Goal: Transaction & Acquisition: Purchase product/service

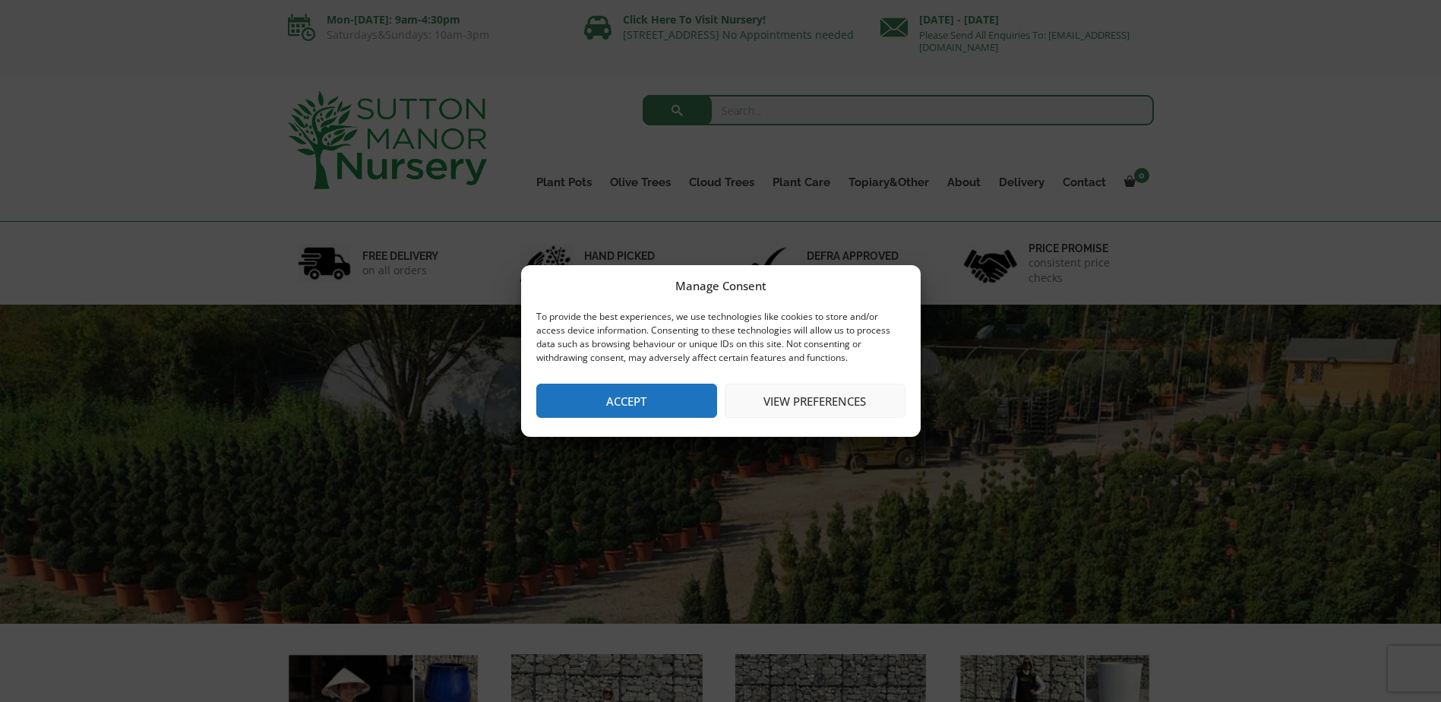
click at [650, 407] on button "Accept" at bounding box center [626, 401] width 181 height 34
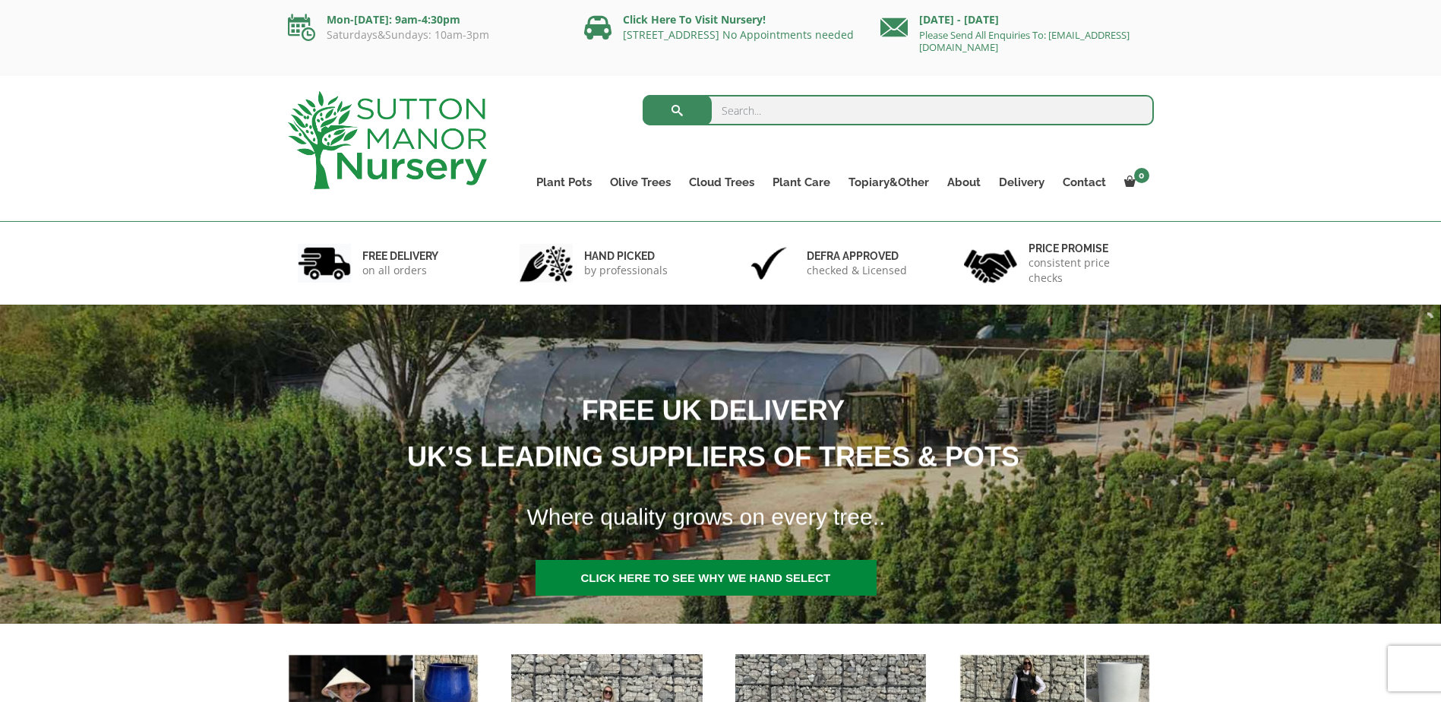
click at [840, 112] on input "search" at bounding box center [898, 110] width 511 height 30
type input "medditrainian pot"
click at [643, 95] on button "submit" at bounding box center [677, 110] width 69 height 30
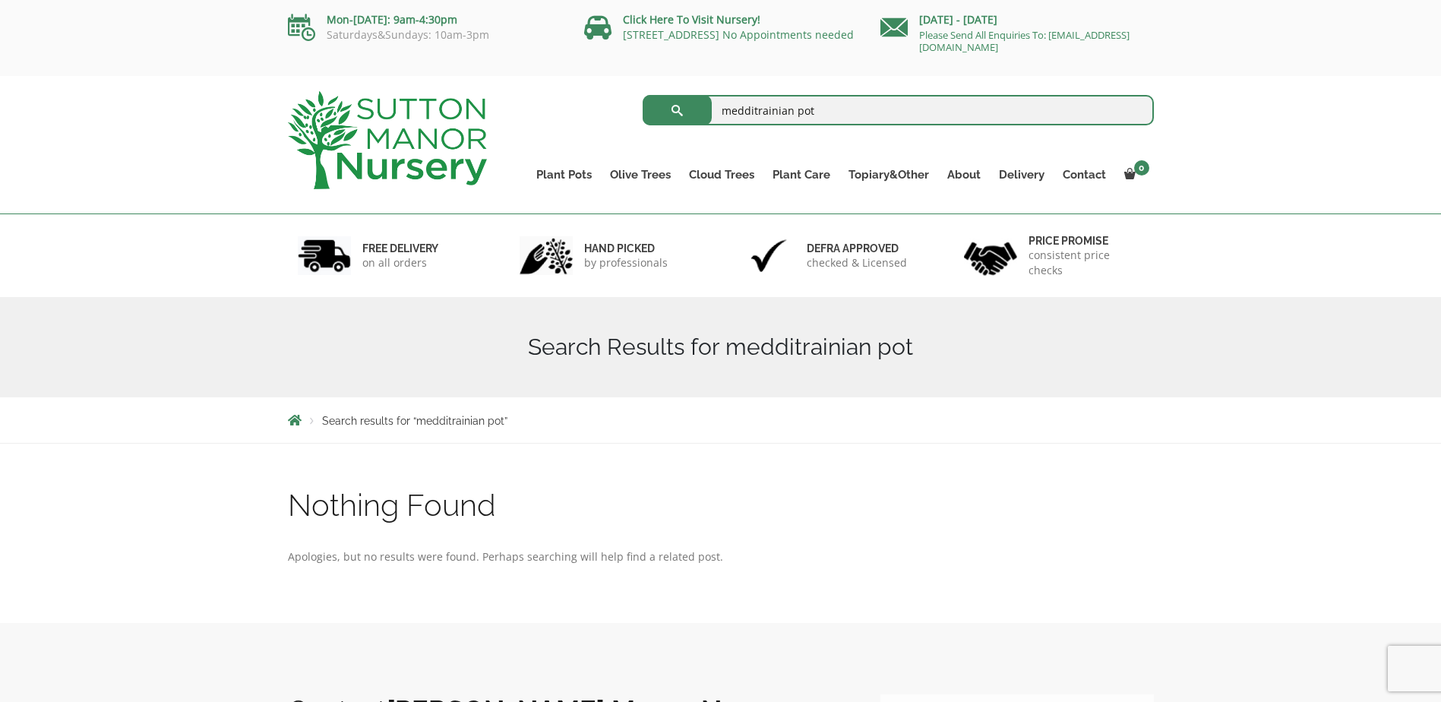
click at [742, 103] on input "medditrainian pot" at bounding box center [898, 110] width 511 height 30
click at [816, 116] on input "Mediterranean pot" at bounding box center [898, 110] width 511 height 30
type input "Mediterranean pot"
click at [643, 95] on button "submit" at bounding box center [677, 110] width 69 height 30
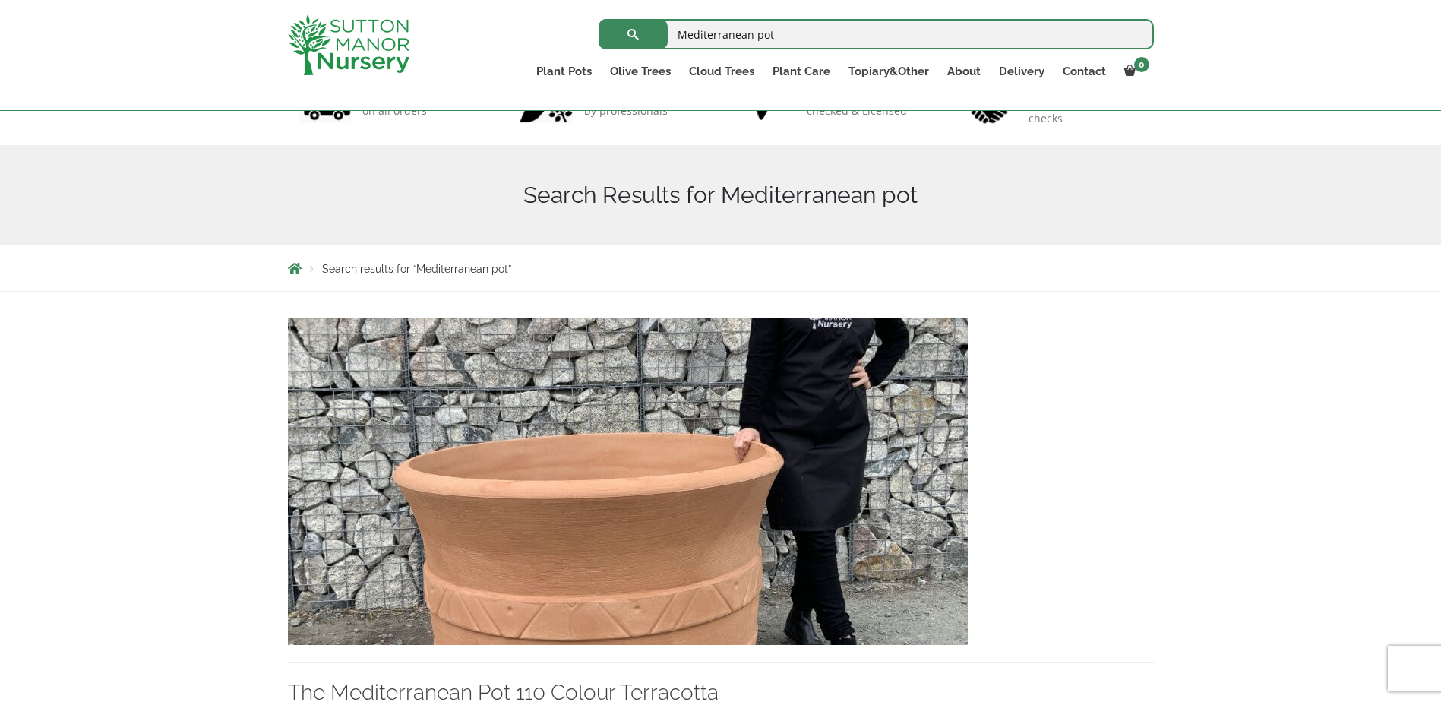
scroll to position [353, 0]
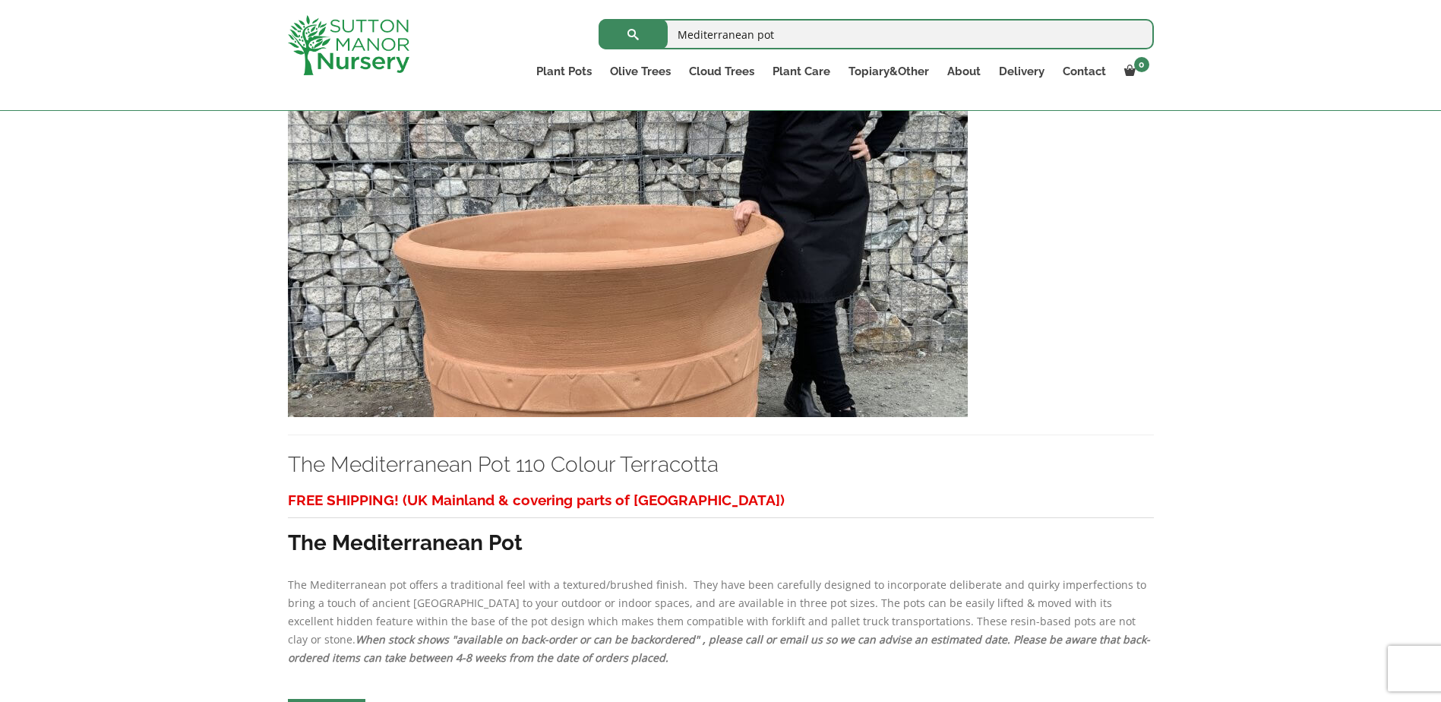
click at [616, 556] on h3 "The Mediterranean Pot" at bounding box center [721, 543] width 866 height 28
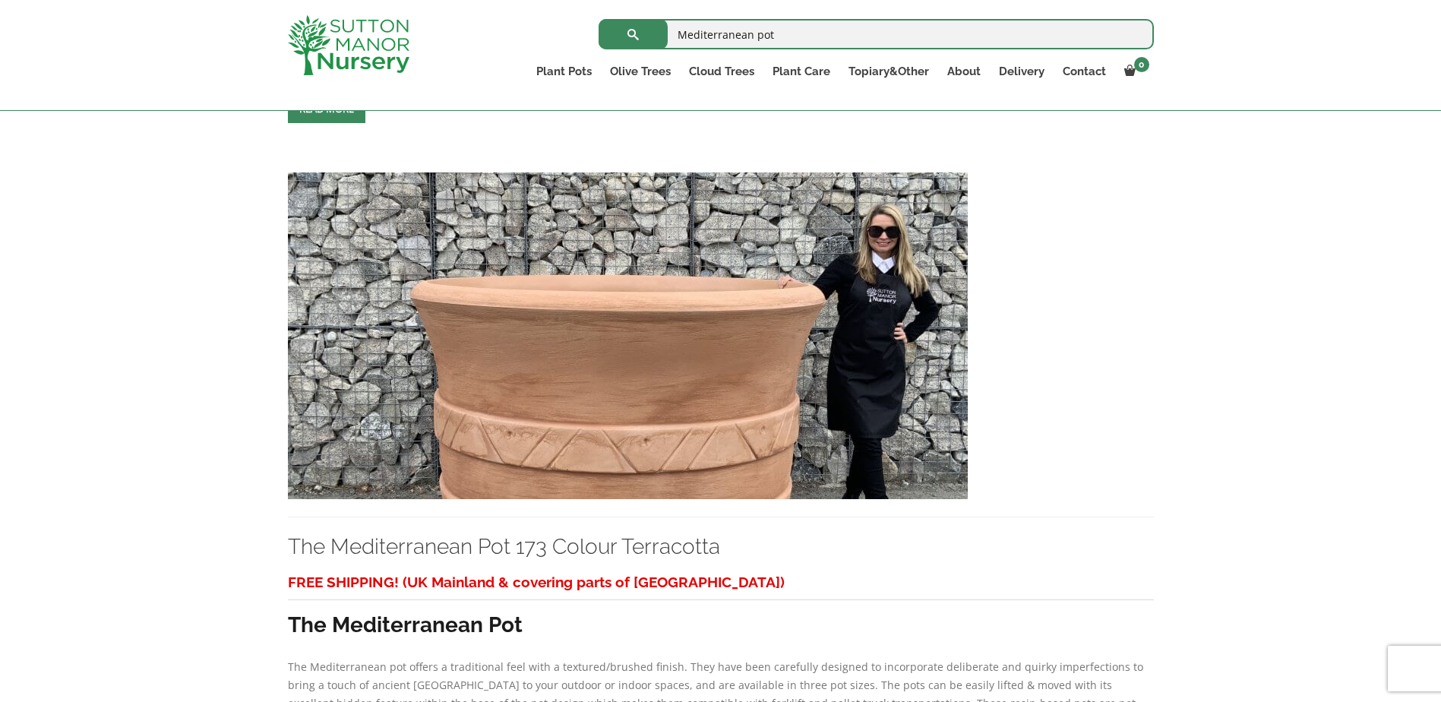
scroll to position [1416, 0]
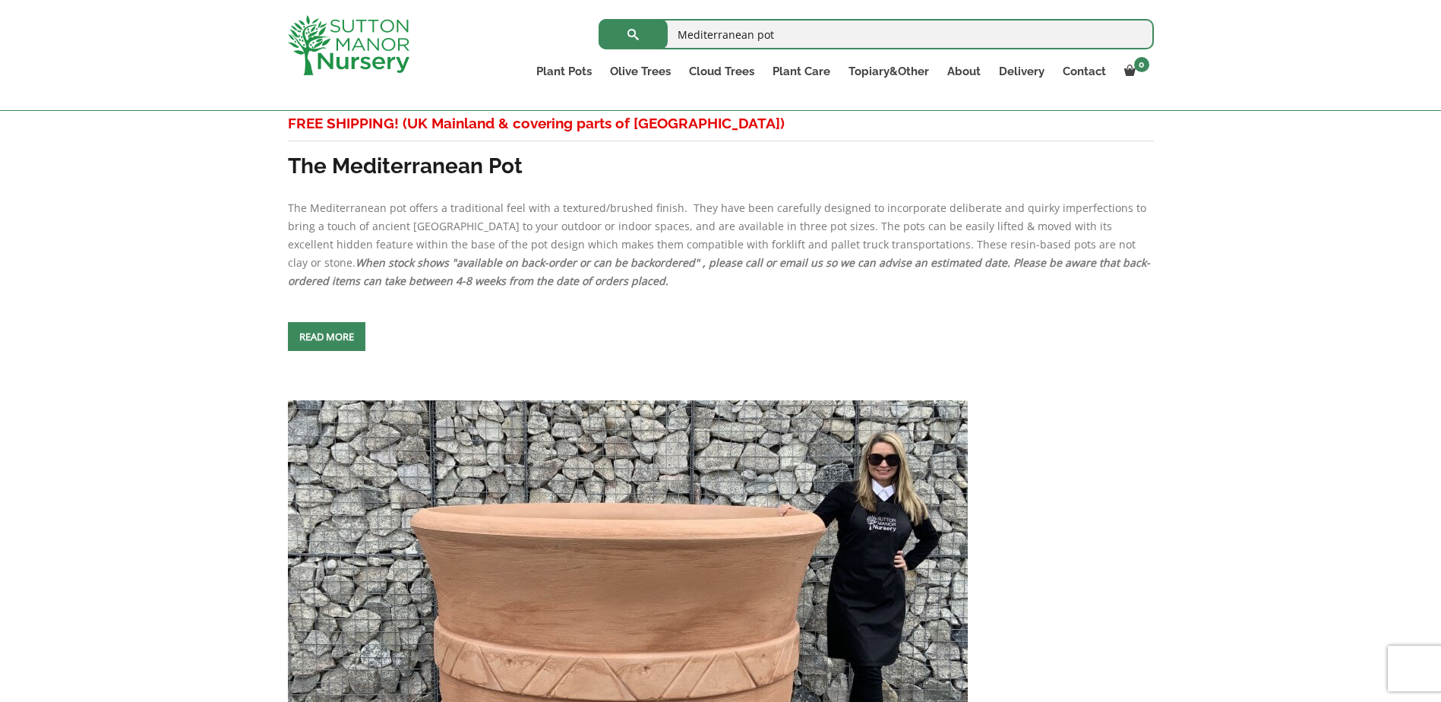
click at [786, 34] on input "Mediterranean pot" at bounding box center [876, 34] width 555 height 30
drag, startPoint x: 786, startPoint y: 34, endPoint x: 500, endPoint y: 37, distance: 285.7
click at [500, 37] on div "Mediterranean pot Search for:" at bounding box center [810, 34] width 688 height 38
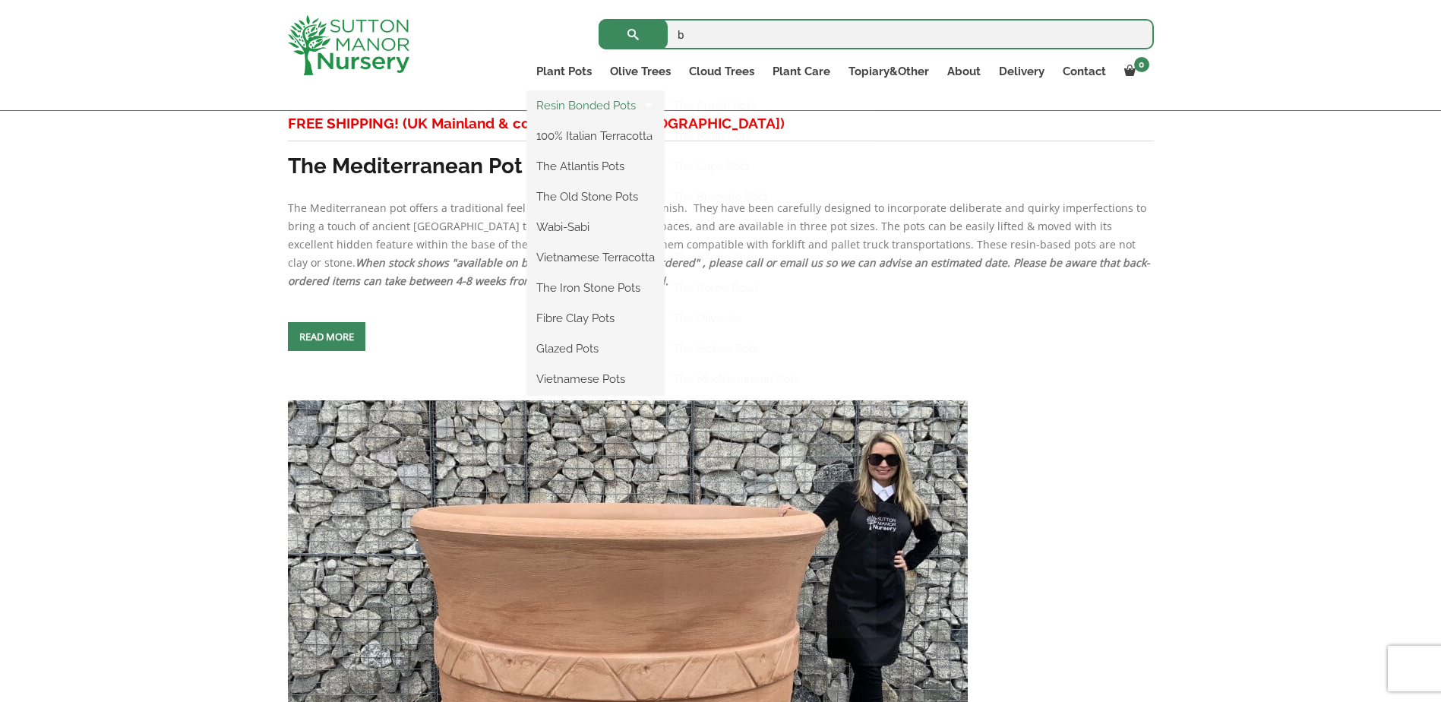
type input "b"
click at [589, 111] on link "Resin Bonded Pots" at bounding box center [595, 105] width 137 height 23
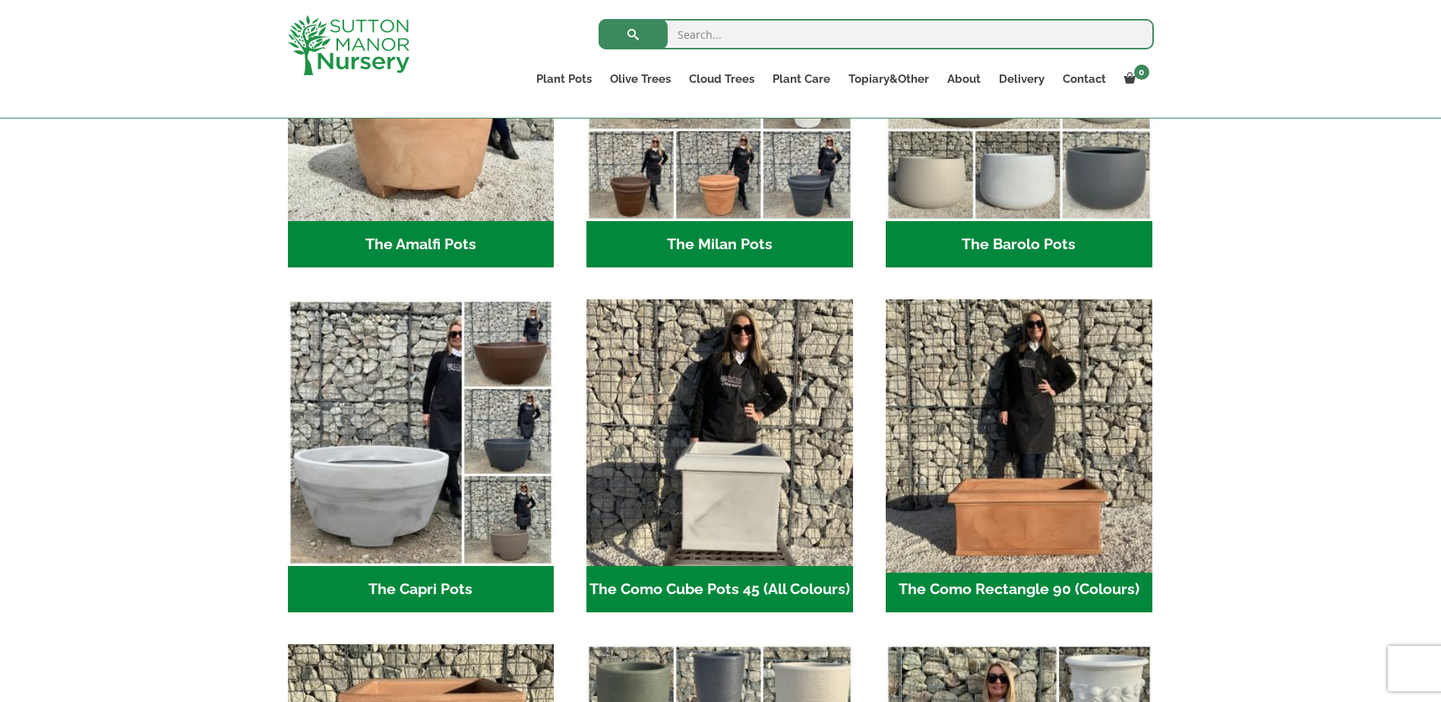
scroll to position [353, 0]
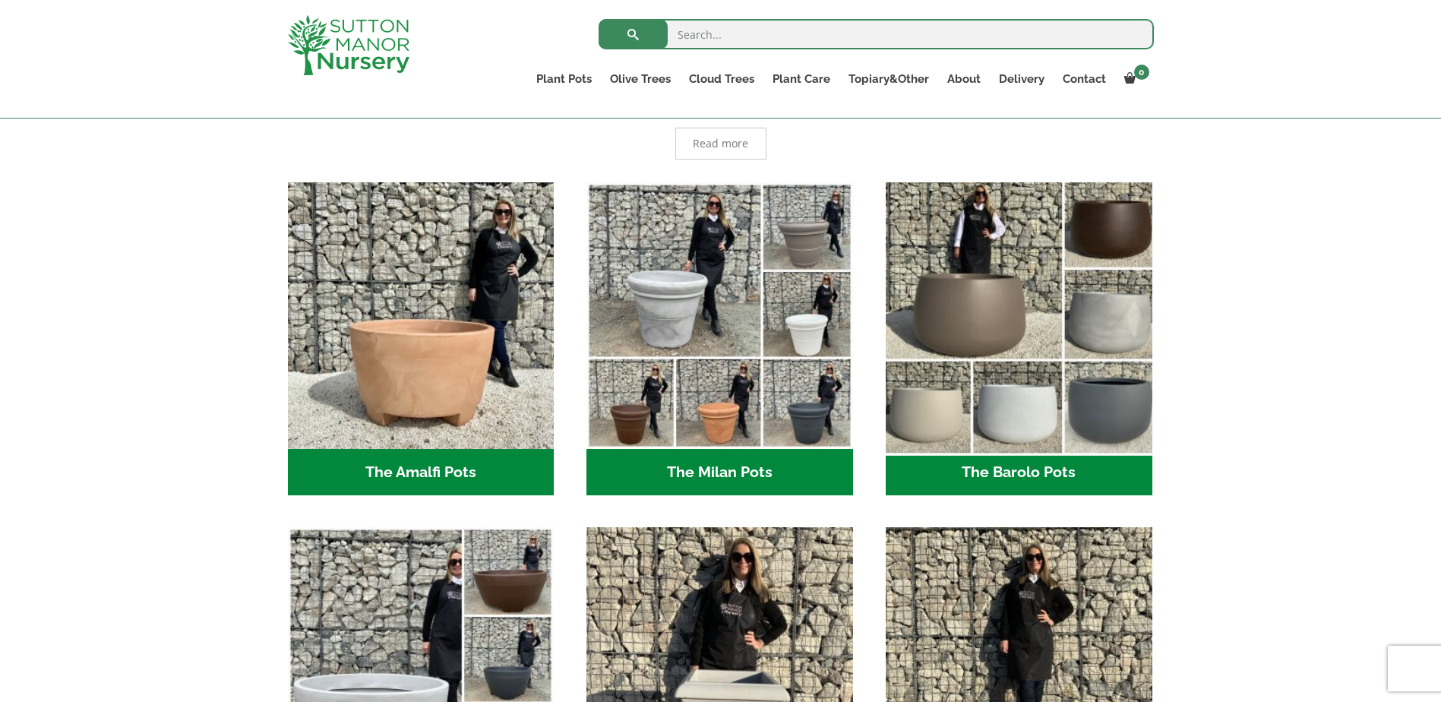
click at [1005, 321] on img "Visit product category The Barolo Pots" at bounding box center [1019, 316] width 280 height 280
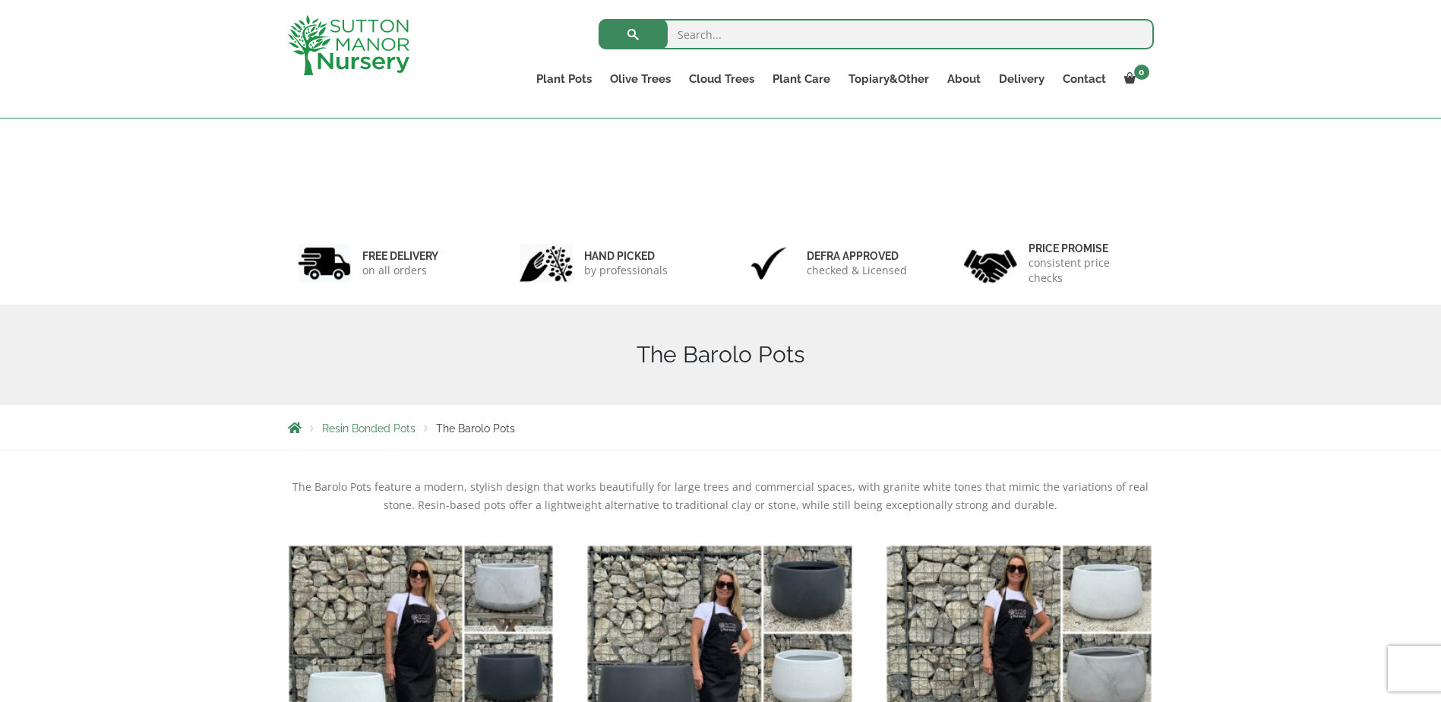
scroll to position [201, 0]
